Goal: Check status: Check status

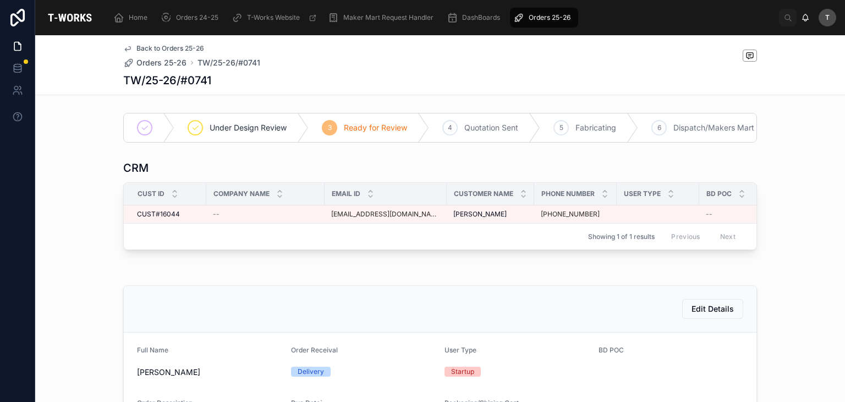
scroll to position [511, 0]
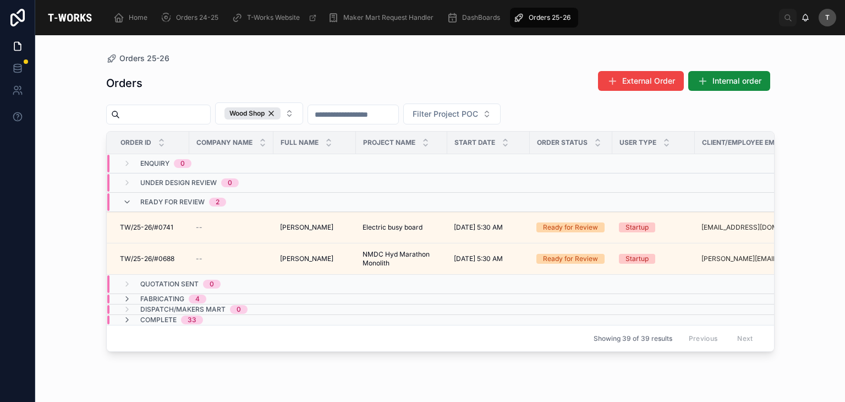
click at [341, 70] on div "Orders External Order Internal order" at bounding box center [440, 82] width 669 height 25
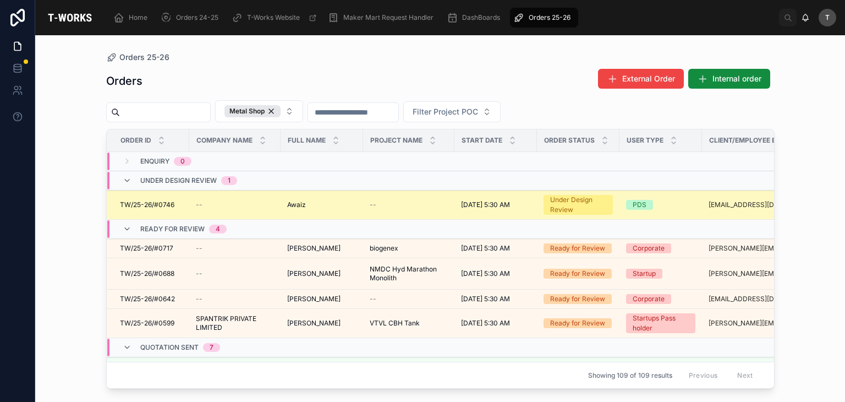
click at [149, 203] on span "TW/25-26/#0746" at bounding box center [147, 204] width 54 height 9
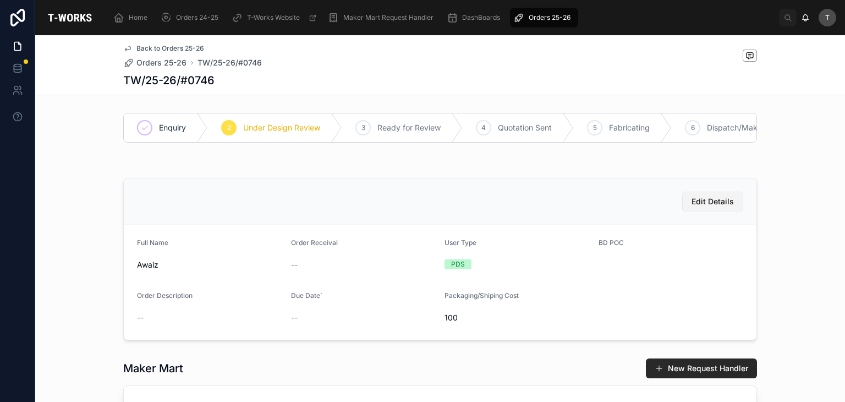
click at [713, 203] on button "Edit Details" at bounding box center [712, 202] width 61 height 20
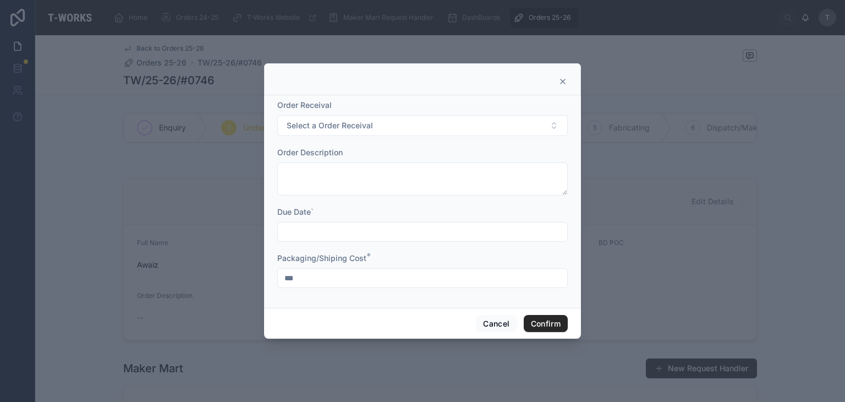
click at [340, 278] on input "***" at bounding box center [422, 277] width 289 height 15
click at [344, 282] on input "***" at bounding box center [422, 277] width 289 height 15
type input "*"
click at [553, 326] on button "Confirm" at bounding box center [546, 324] width 44 height 18
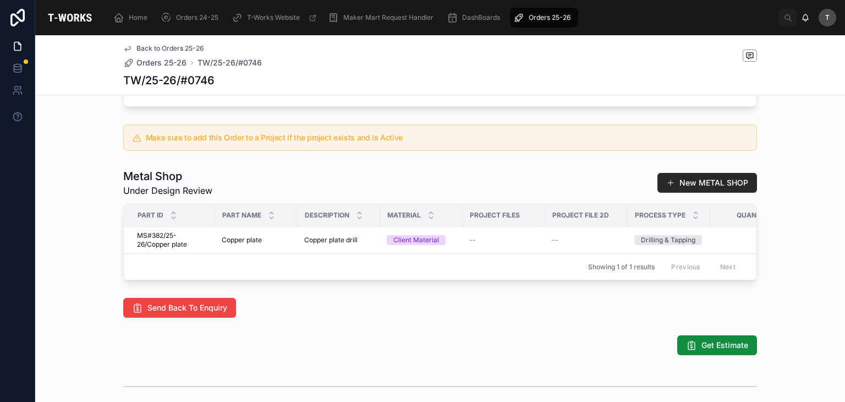
scroll to position [489, 0]
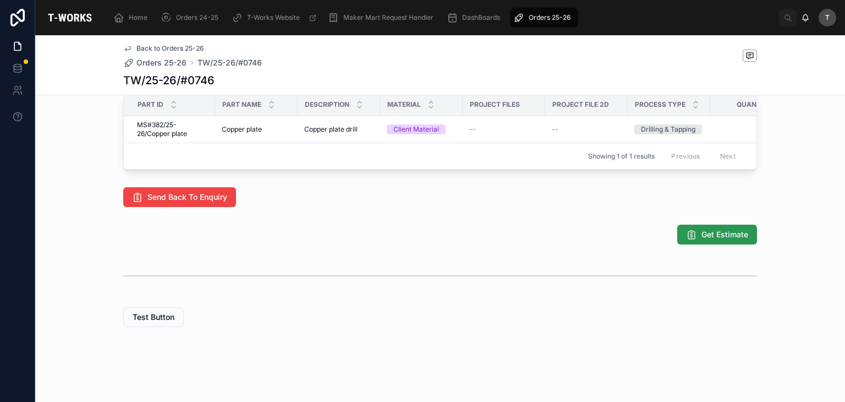
click at [711, 234] on span "Get Estimate" at bounding box center [725, 234] width 47 height 11
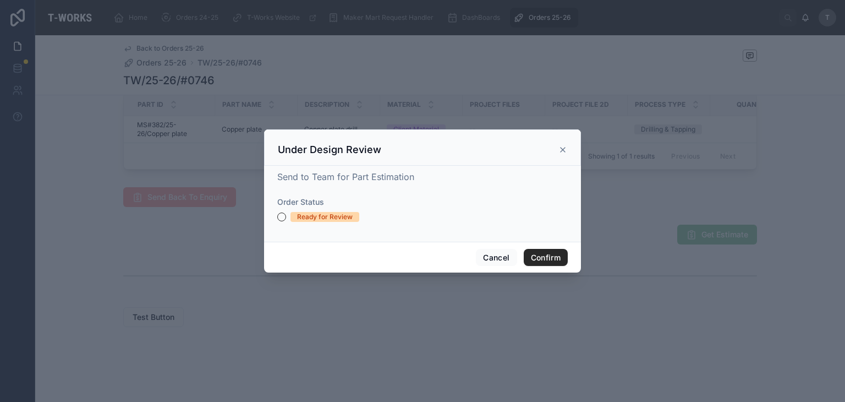
click at [333, 218] on div "Ready for Review" at bounding box center [325, 217] width 56 height 10
click at [286, 218] on button "Ready for Review" at bounding box center [281, 216] width 9 height 9
click at [547, 260] on button "Confirm" at bounding box center [546, 258] width 44 height 18
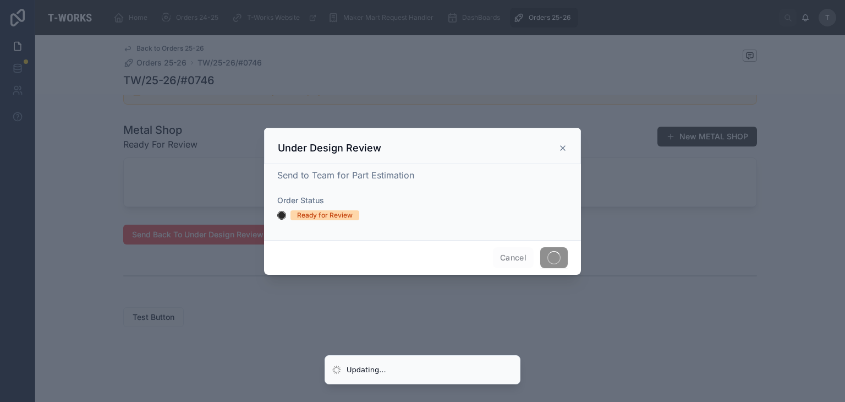
scroll to position [451, 0]
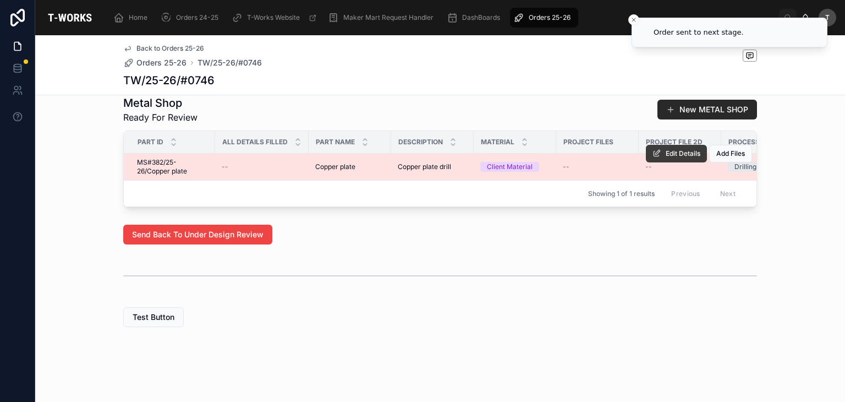
click at [680, 149] on span "Edit Details" at bounding box center [683, 153] width 35 height 9
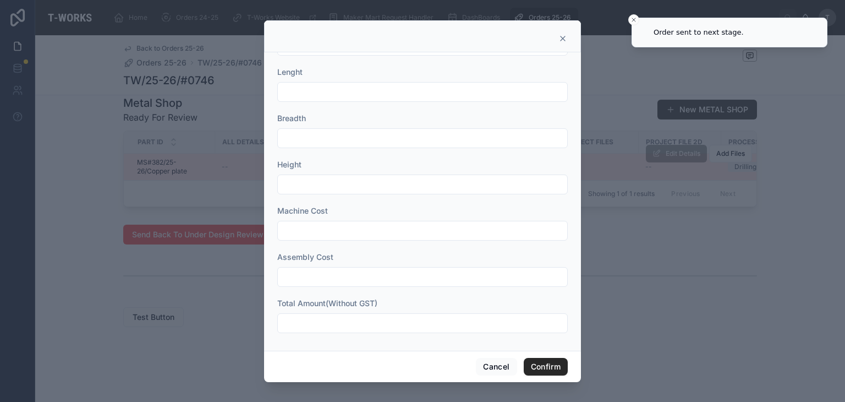
scroll to position [409, 0]
click at [323, 318] on input "text" at bounding box center [422, 321] width 289 height 15
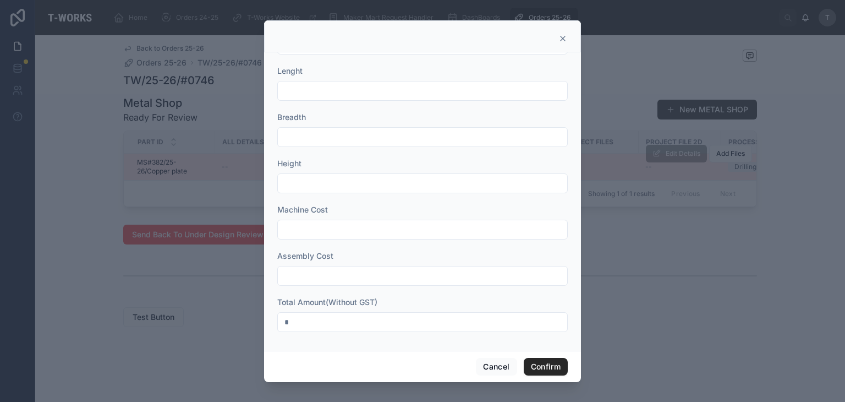
type input "*"
click at [555, 355] on div "Cancel Confirm" at bounding box center [422, 366] width 317 height 31
click at [562, 364] on button "Confirm" at bounding box center [546, 367] width 44 height 18
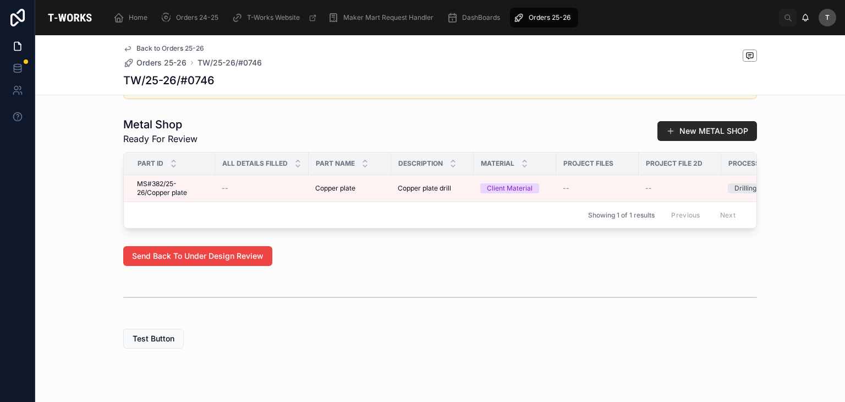
scroll to position [286, 0]
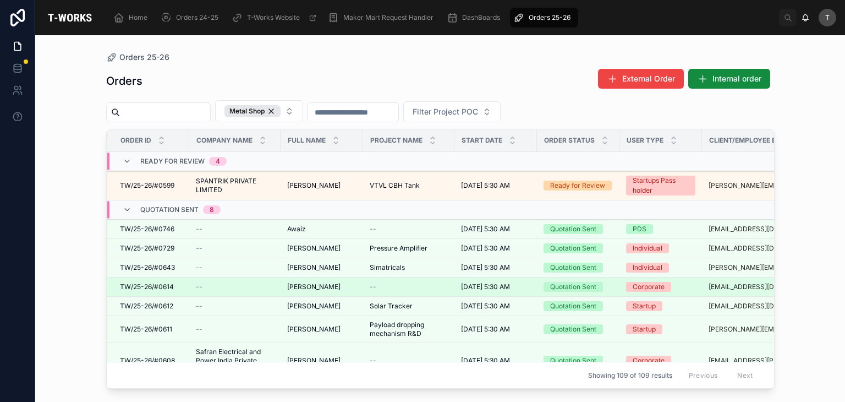
scroll to position [110, 0]
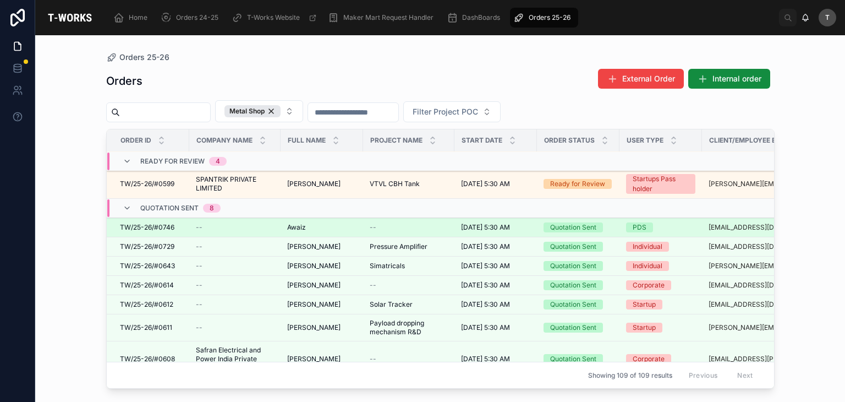
click at [287, 229] on span "Awaiz" at bounding box center [296, 227] width 19 height 9
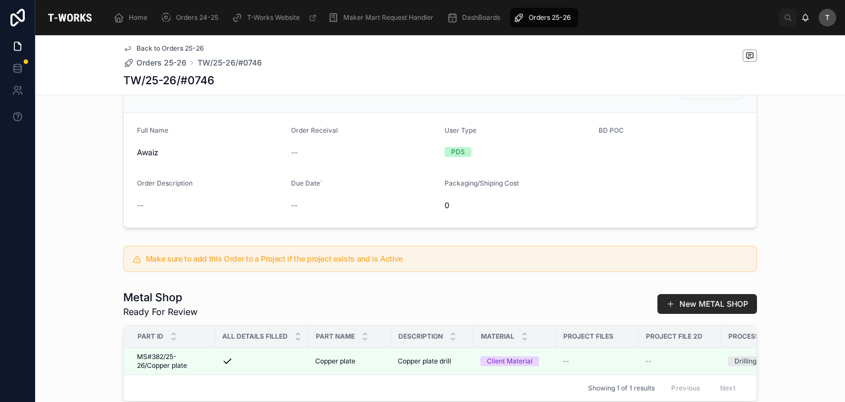
scroll to position [373, 0]
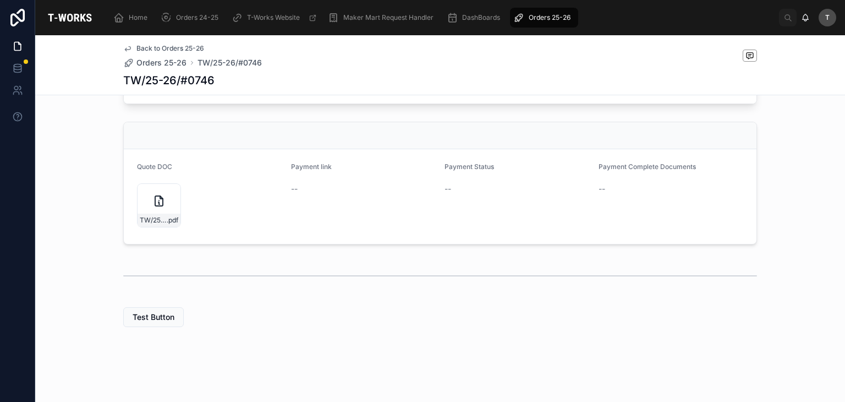
scroll to position [406, 0]
click at [168, 192] on icon at bounding box center [171, 192] width 9 height 9
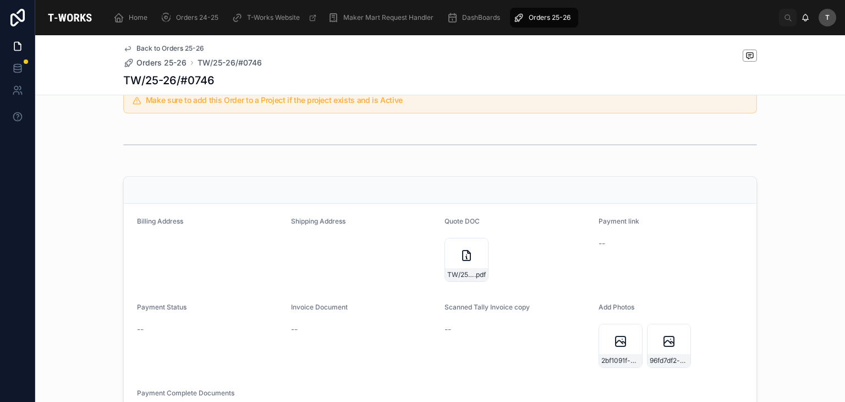
scroll to position [396, 0]
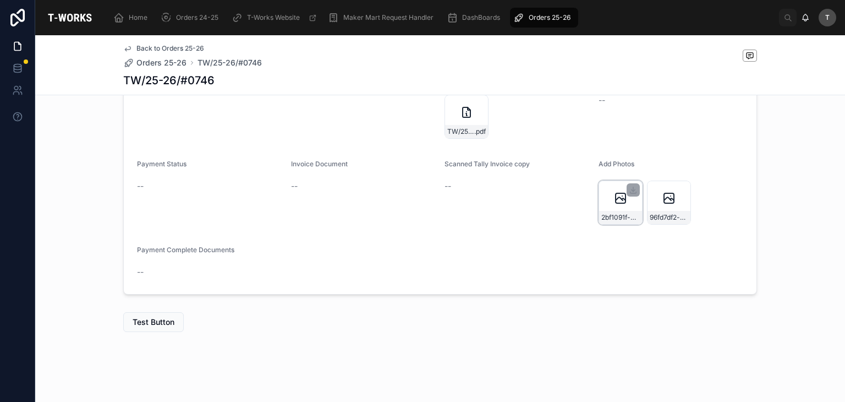
click at [599, 206] on div "2bf1091f-0a67-40c7-9b6b-9ab4059b6429-20250812_130935" at bounding box center [621, 203] width 44 height 44
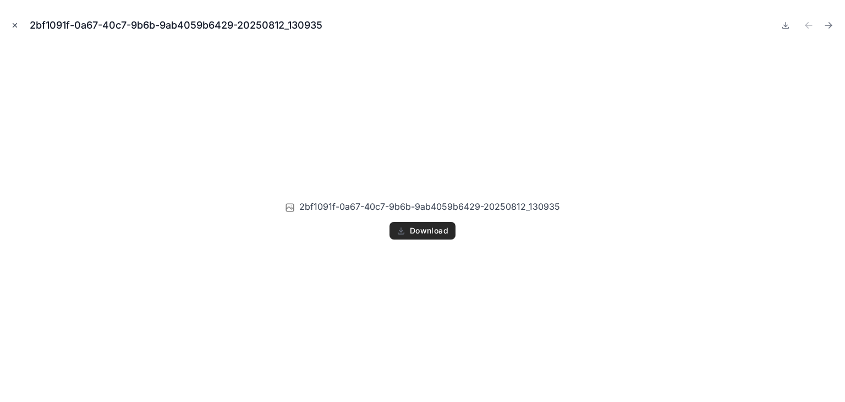
click at [16, 26] on icon "Close modal" at bounding box center [15, 25] width 8 height 8
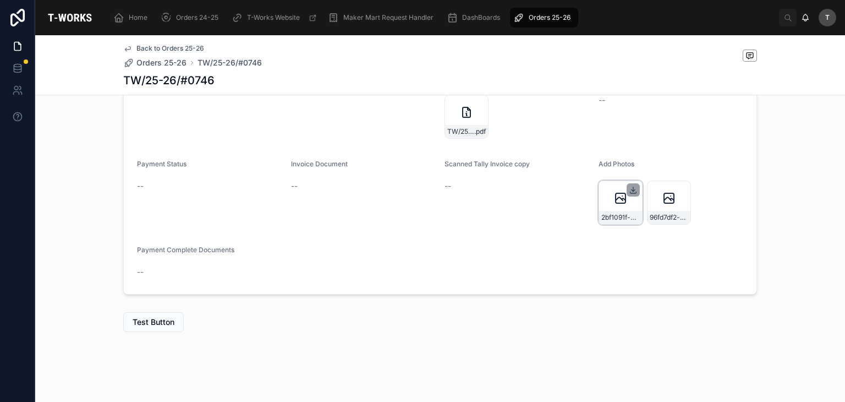
click at [629, 187] on icon at bounding box center [633, 189] width 9 height 9
click at [677, 189] on icon at bounding box center [681, 189] width 9 height 9
